Goal: Task Accomplishment & Management: Manage account settings

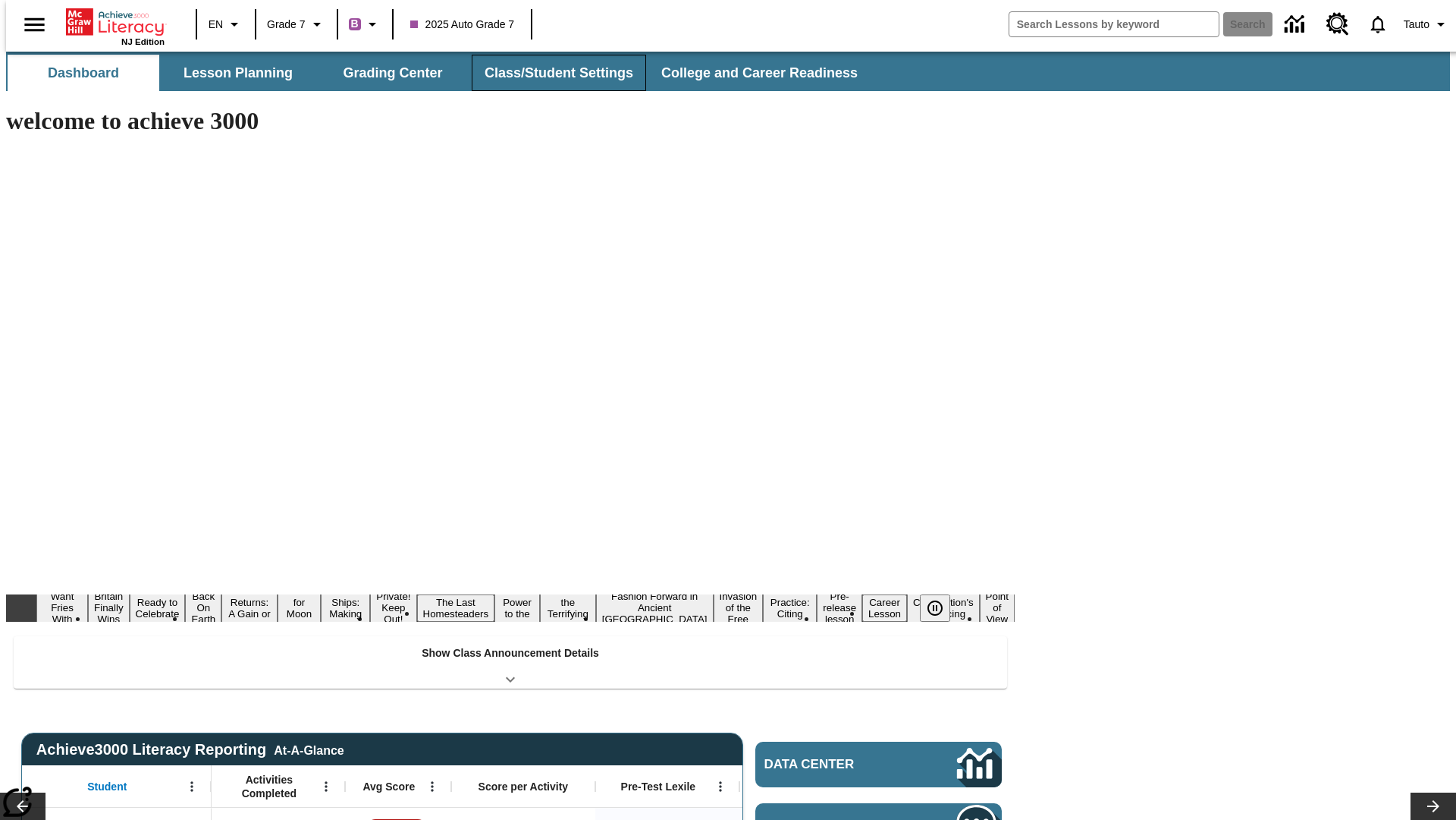
click at [551, 73] on button "Class/Student Settings" at bounding box center [559, 73] width 174 height 36
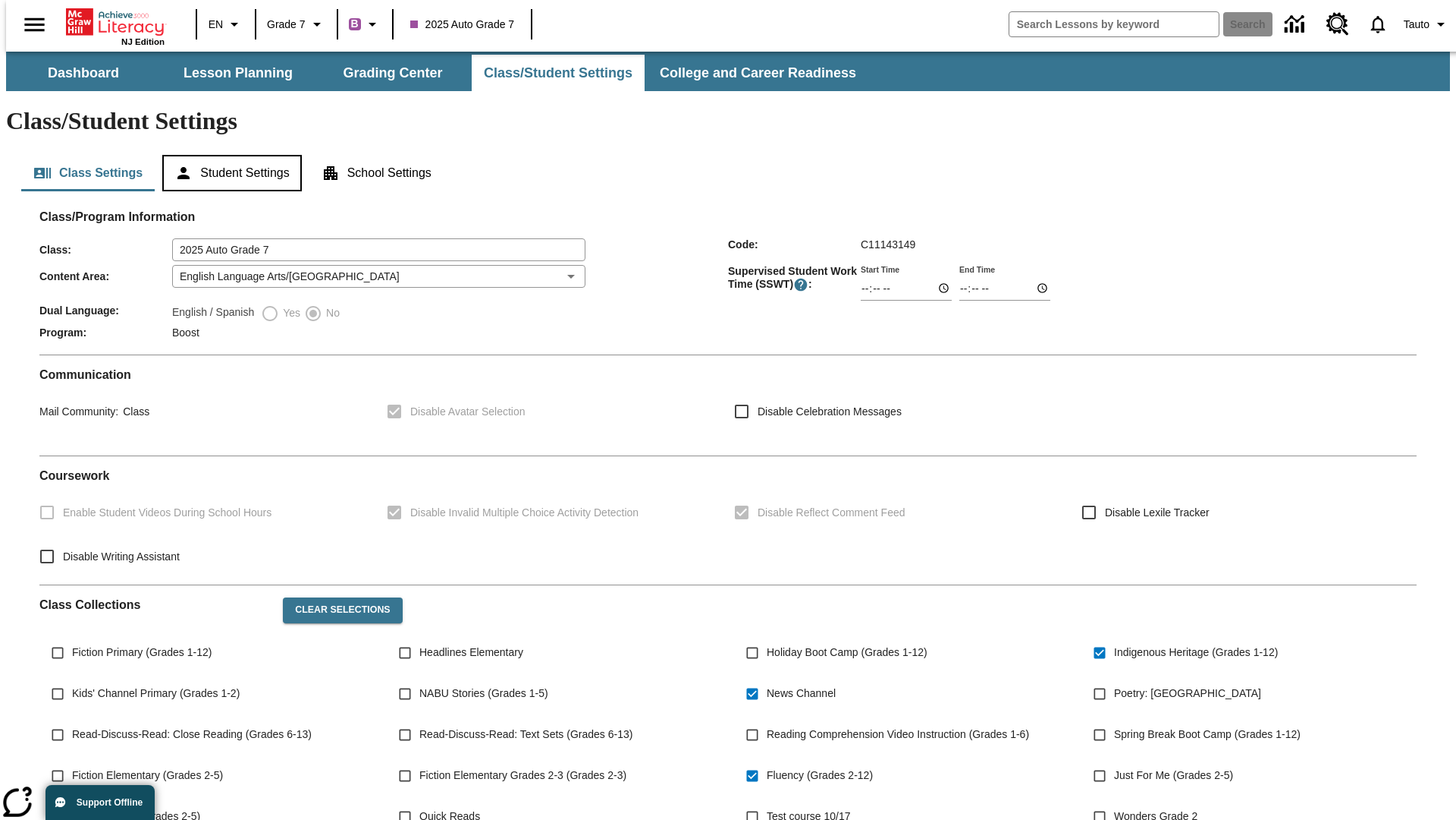
click at [228, 154] on button "Student Settings" at bounding box center [232, 173] width 139 height 36
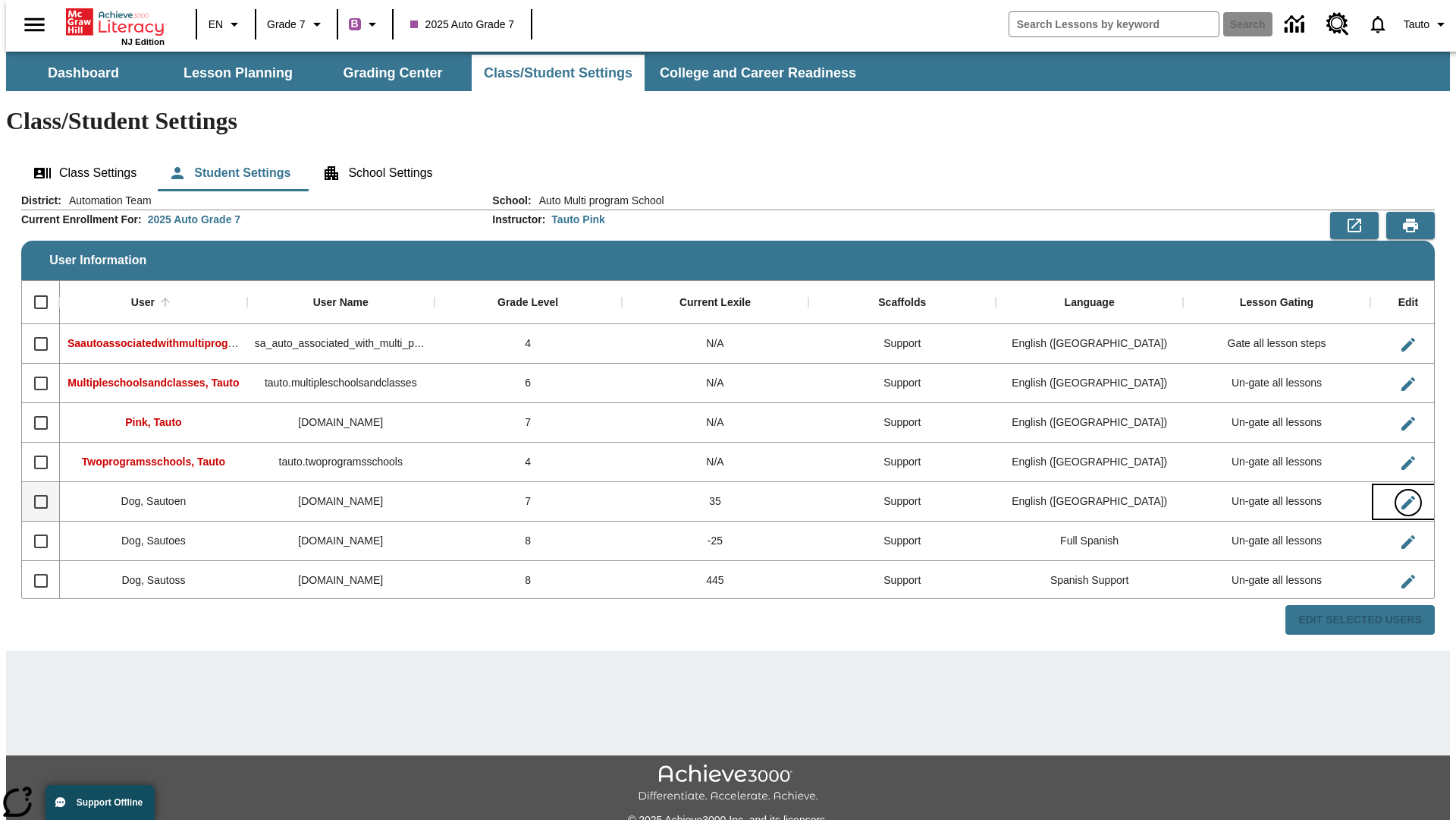
click at [1402, 495] on icon "Edit User" at bounding box center [1408, 502] width 14 height 14
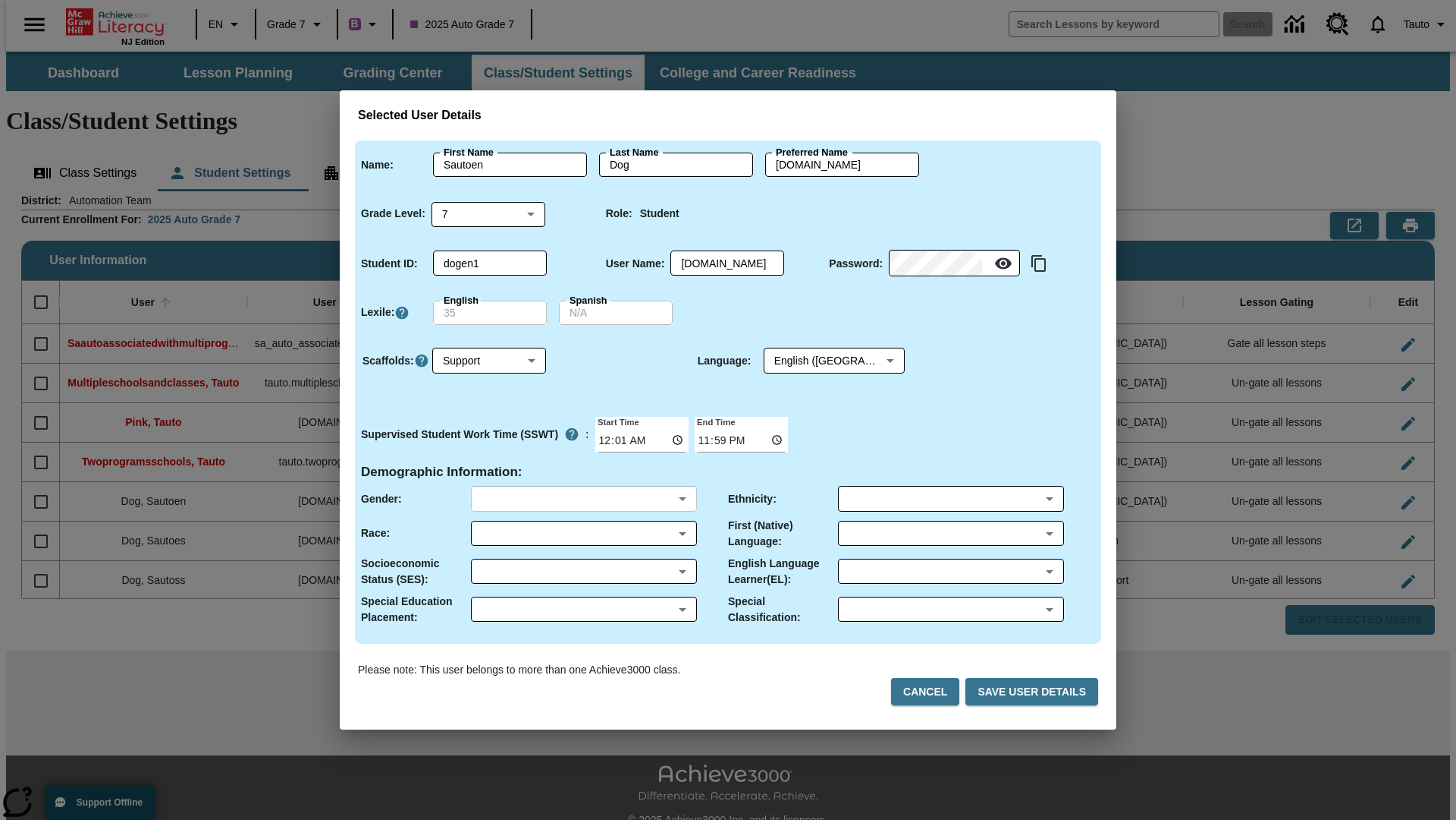
click at [583, 499] on body "Skip to main content NJ Edition EN Grade 7 B 2025 Auto Grade 7 Search 0 Tauto D…" at bounding box center [728, 452] width 1445 height 801
click at [583, 532] on body "Skip to main content NJ Edition EN Grade 7 B 2025 Auto Grade 7 Search 0 Tauto D…" at bounding box center [728, 452] width 1445 height 801
click at [583, 571] on body "Skip to main content NJ Edition EN Grade 7 B 2025 Auto Grade 7 Search 0 Tauto D…" at bounding box center [728, 452] width 1445 height 801
click at [583, 609] on body "Skip to main content NJ Edition EN Grade 7 B 2025 Auto Grade 7 Search 0 Tauto D…" at bounding box center [728, 452] width 1445 height 801
click at [950, 499] on body "Skip to main content NJ Edition EN Grade 7 B 2025 Auto Grade 7 Search 0 Tauto D…" at bounding box center [728, 452] width 1445 height 801
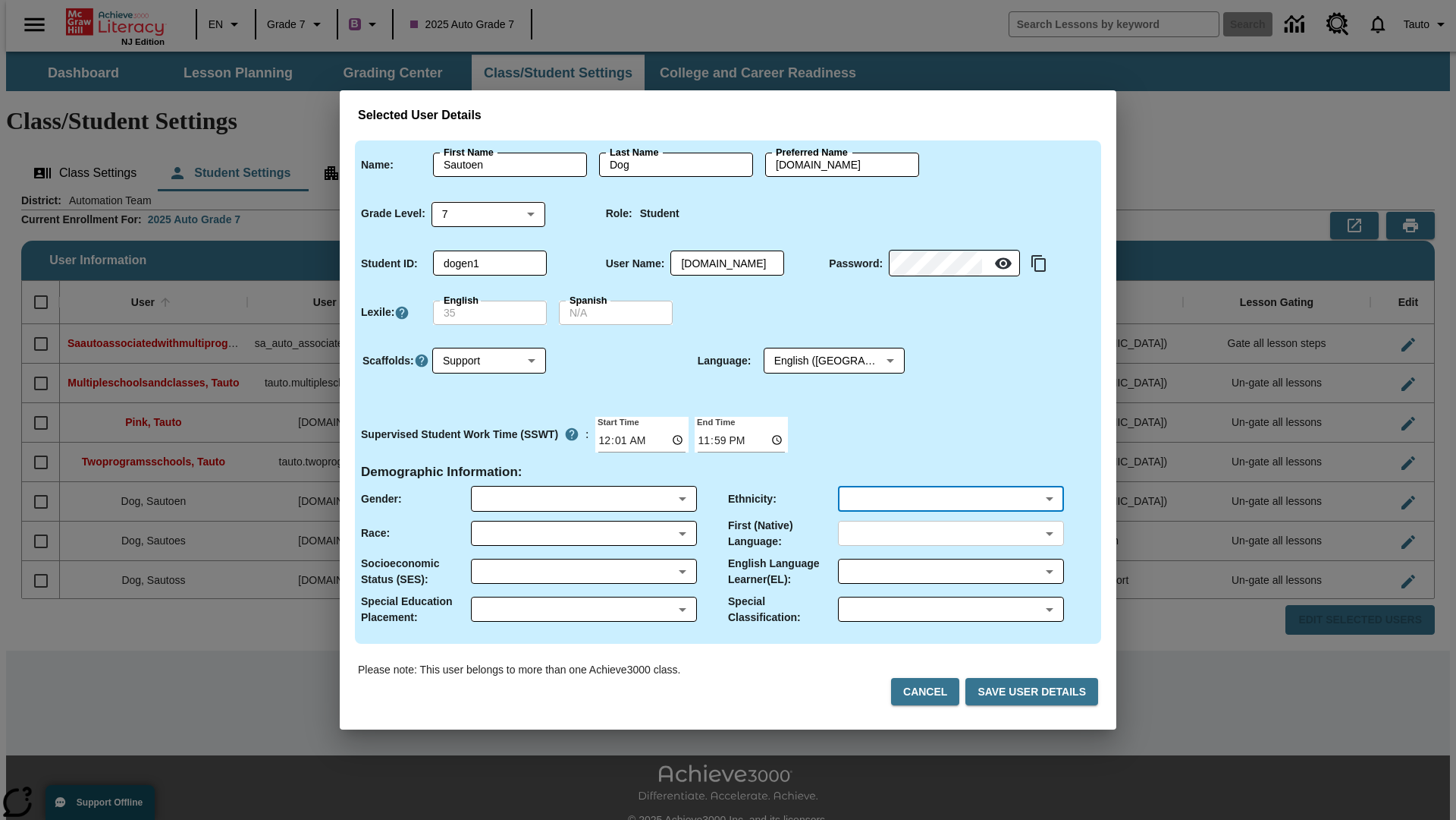
click at [950, 532] on body "Skip to main content NJ Edition EN Grade 7 B 2025 Auto Grade 7 Search 0 Tauto D…" at bounding box center [728, 452] width 1445 height 801
click at [950, 571] on body "Skip to main content NJ Edition EN Grade 7 B 2025 Auto Grade 7 Search 0 Tauto D…" at bounding box center [728, 452] width 1445 height 801
click at [950, 609] on body "Skip to main content NJ Edition EN Grade 7 B 2025 Auto Grade 7 Search 0 Tauto D…" at bounding box center [728, 452] width 1445 height 801
